Goal: Transaction & Acquisition: Purchase product/service

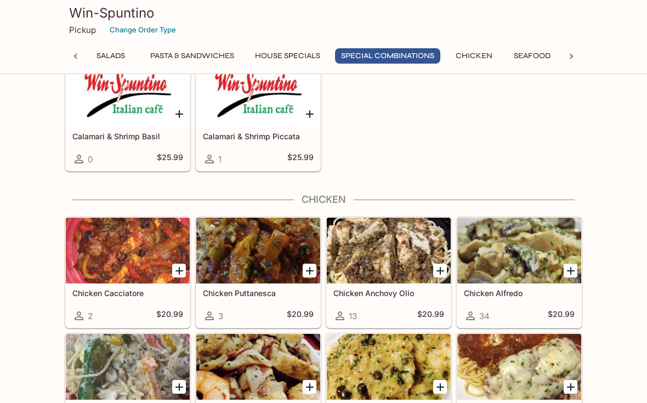
scroll to position [2275, 0]
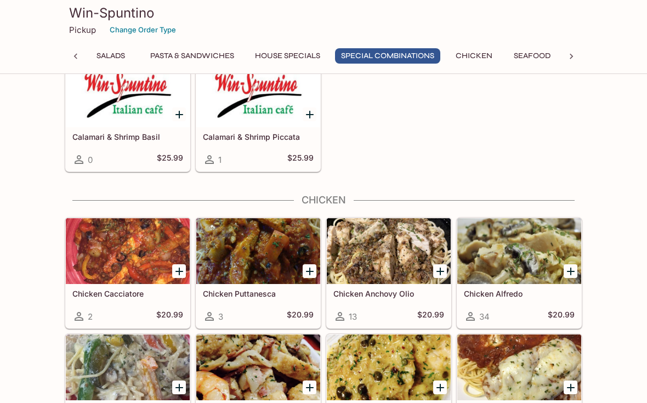
click at [574, 52] on icon at bounding box center [571, 56] width 11 height 11
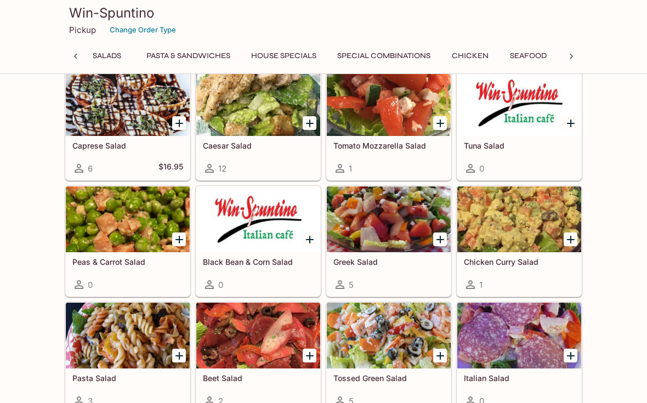
scroll to position [0, 0]
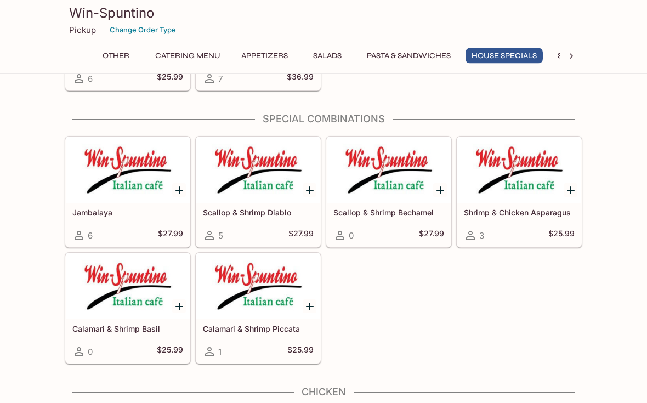
scroll to position [2096, 0]
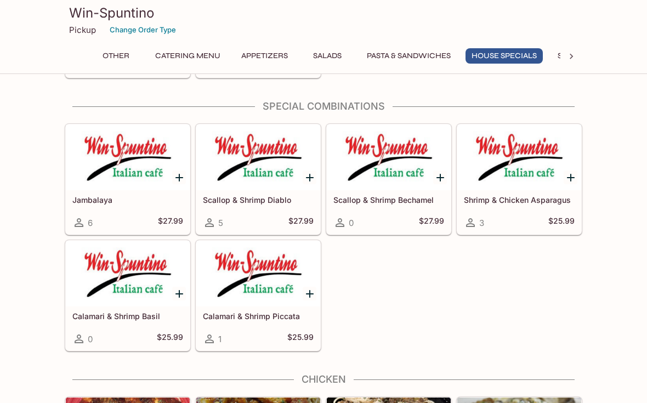
click at [150, 185] on div at bounding box center [128, 157] width 124 height 66
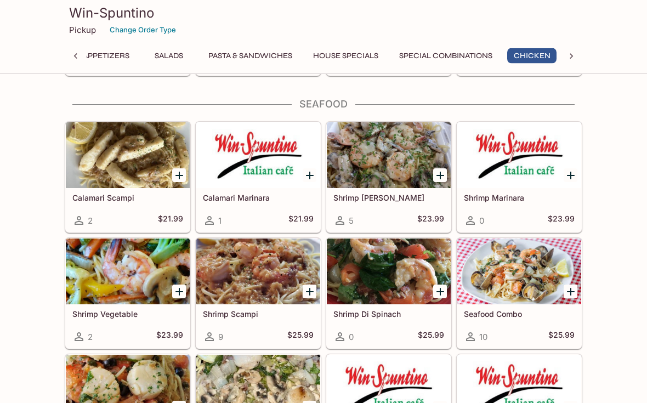
scroll to position [2760, 0]
click at [0, 66] on div "Win-Spuntino Pickup Change Order Type Other Catering Menu Appetizers Salads Pas…" at bounding box center [323, 37] width 647 height 74
click at [348, 403] on div at bounding box center [389, 388] width 124 height 66
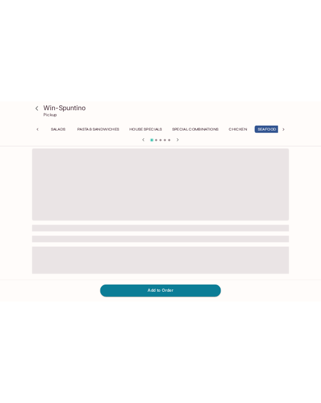
scroll to position [0, 217]
